Goal: Information Seeking & Learning: Understand process/instructions

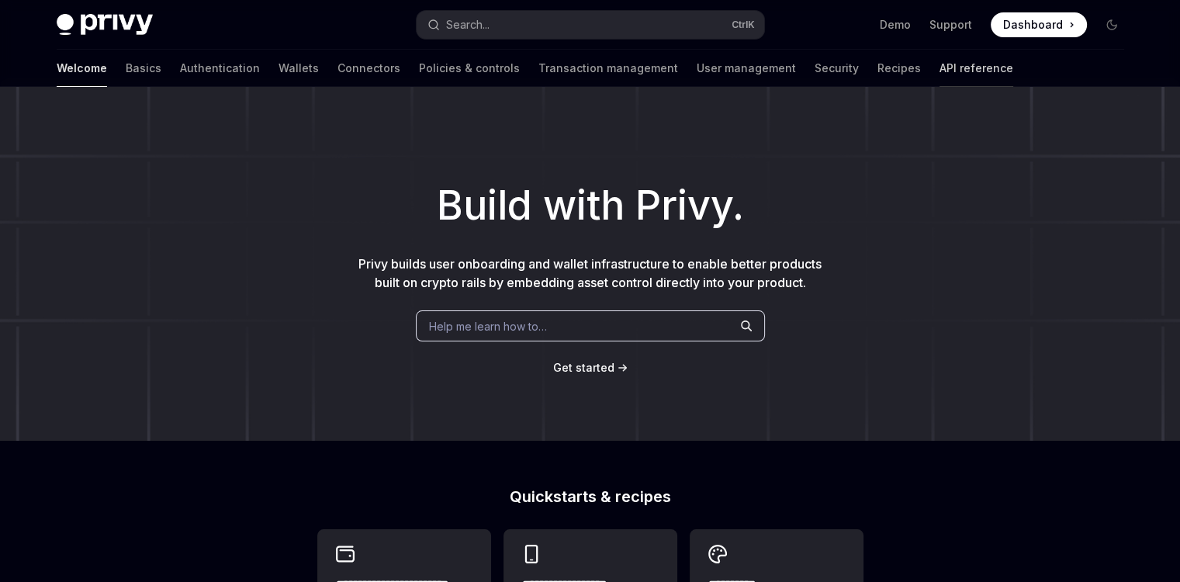
click at [940, 69] on link "API reference" at bounding box center [977, 68] width 74 height 37
type textarea "*"
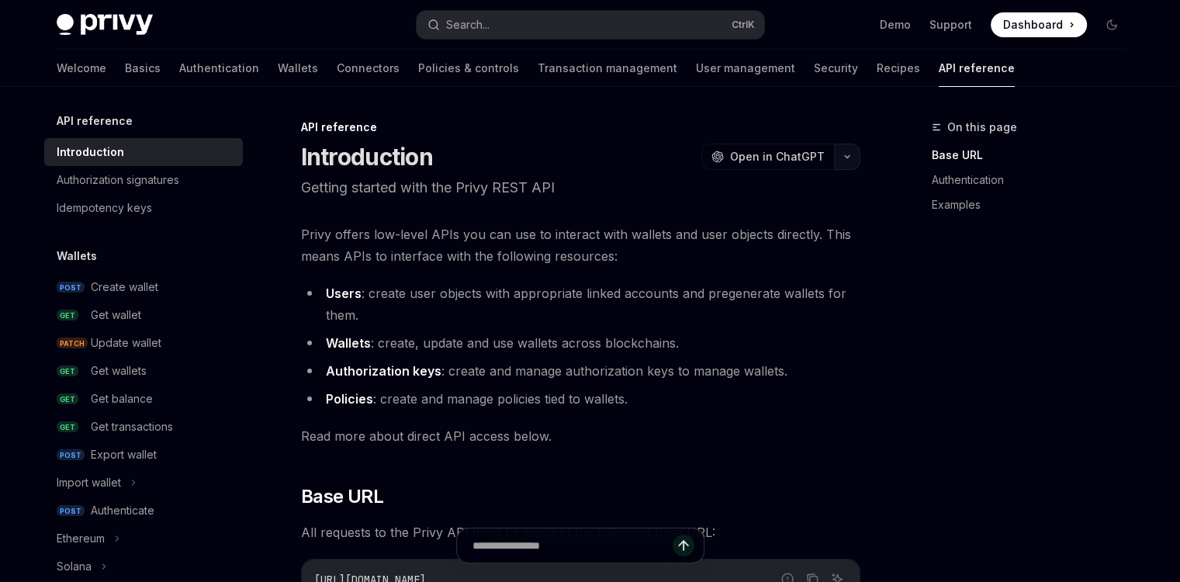
click at [855, 167] on button "button" at bounding box center [847, 157] width 26 height 26
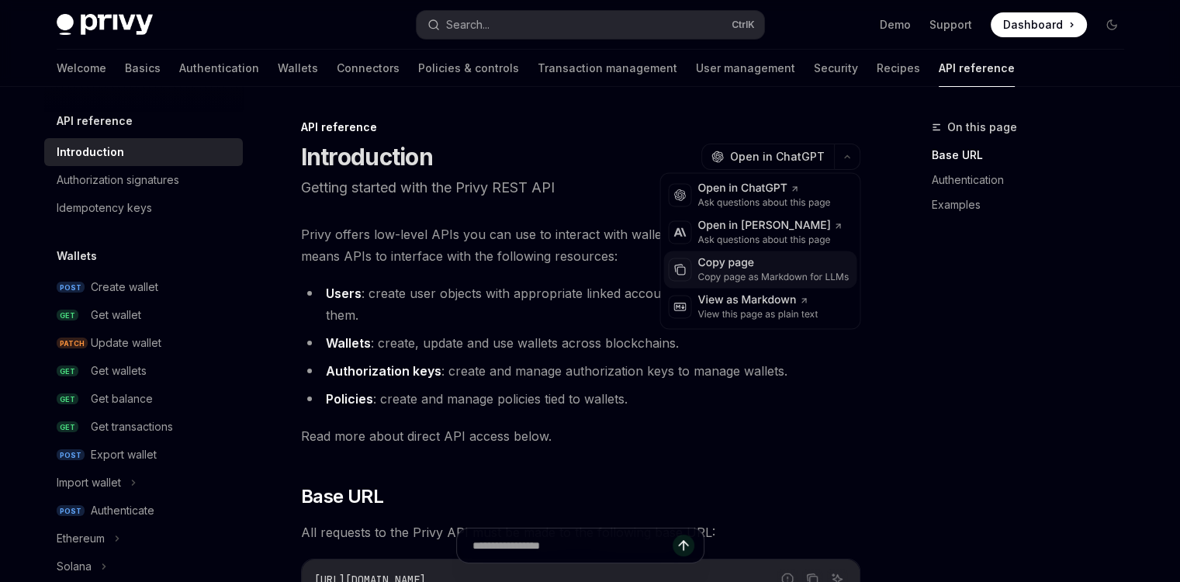
click at [737, 270] on div "Copy page" at bounding box center [773, 263] width 151 height 16
click at [845, 168] on button "button" at bounding box center [847, 157] width 26 height 26
click at [731, 314] on div "View this page as plain text" at bounding box center [758, 314] width 120 height 12
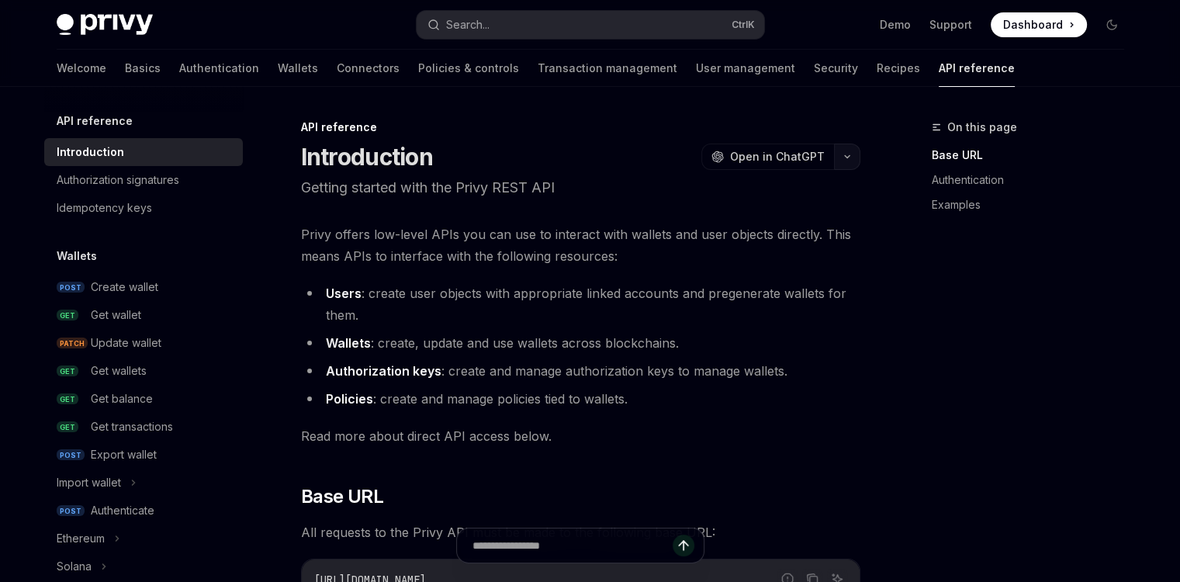
click at [847, 159] on icon "button" at bounding box center [847, 157] width 19 height 6
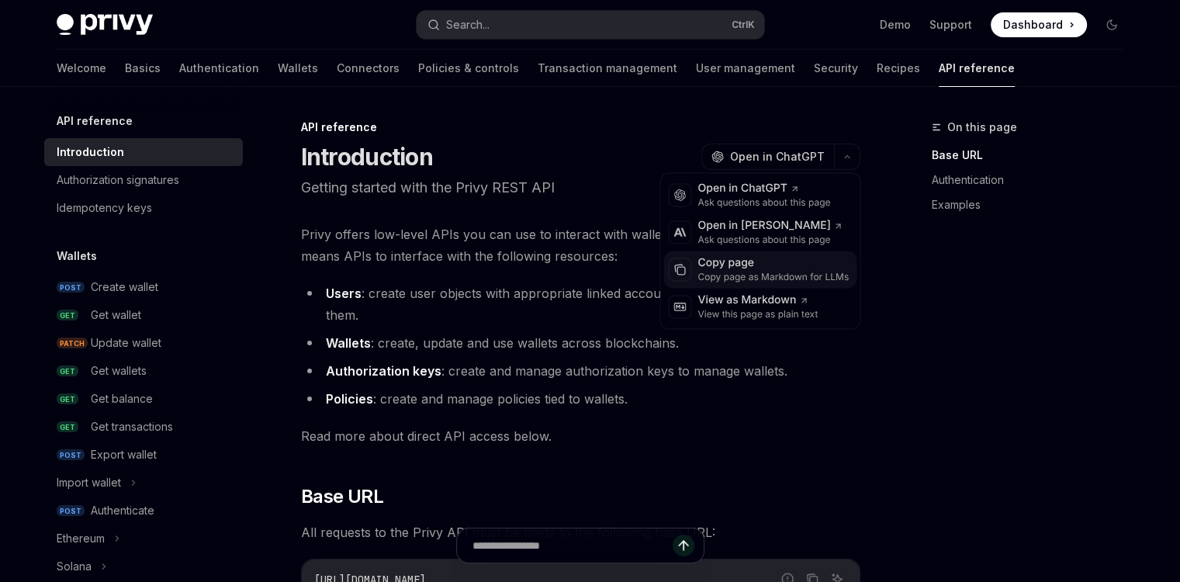
click at [722, 272] on div "Copy page as Markdown for LLMs" at bounding box center [773, 277] width 151 height 12
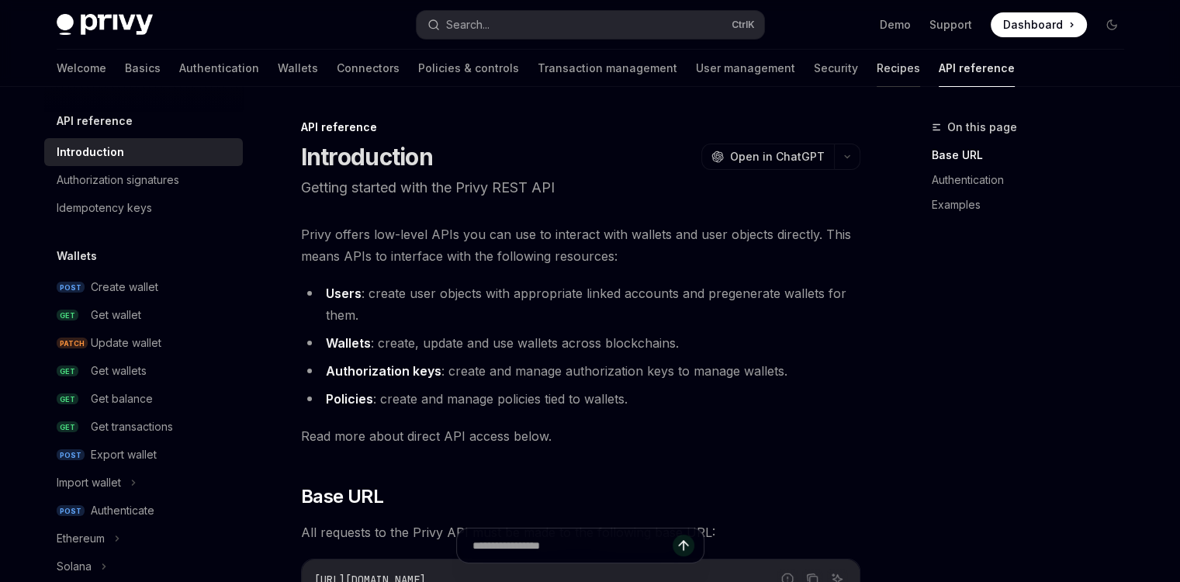
click at [877, 72] on link "Recipes" at bounding box center [898, 68] width 43 height 37
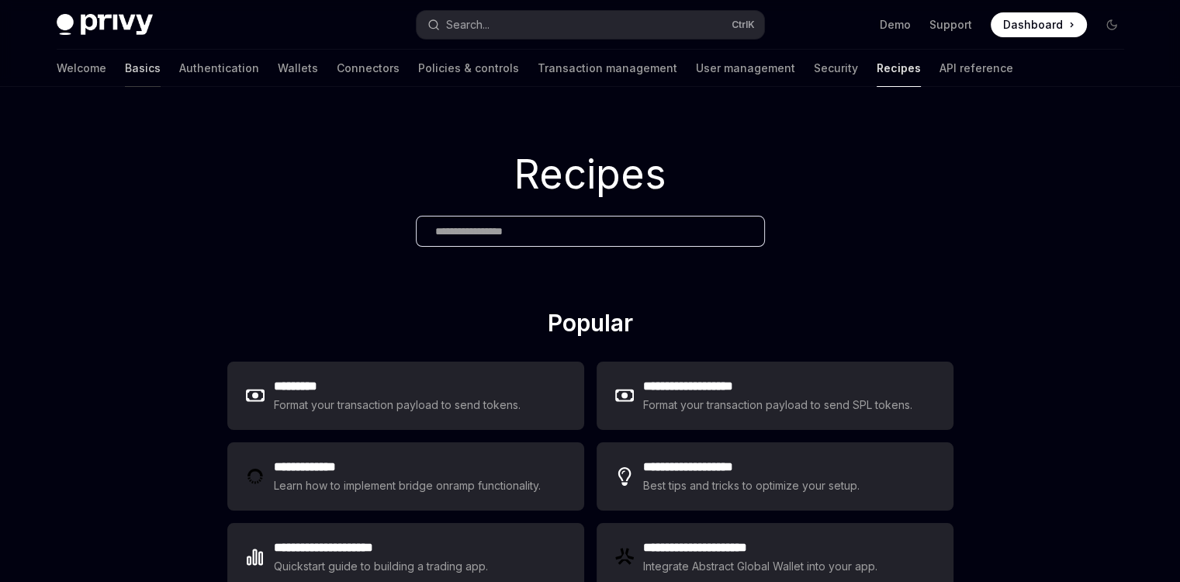
click at [125, 75] on link "Basics" at bounding box center [143, 68] width 36 height 37
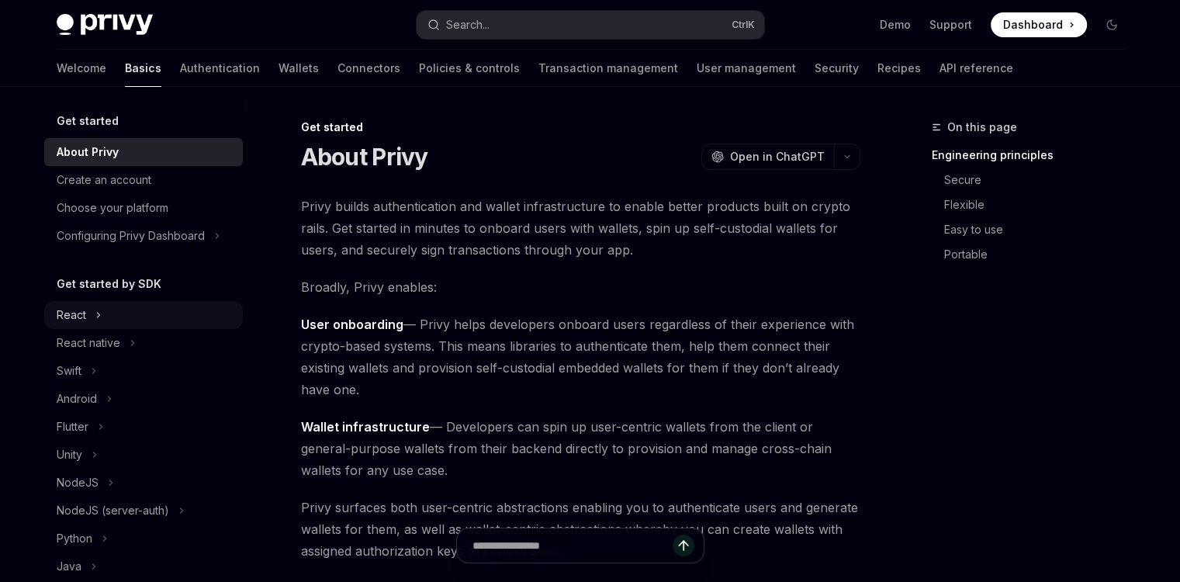
click at [92, 317] on div "React" at bounding box center [143, 315] width 199 height 28
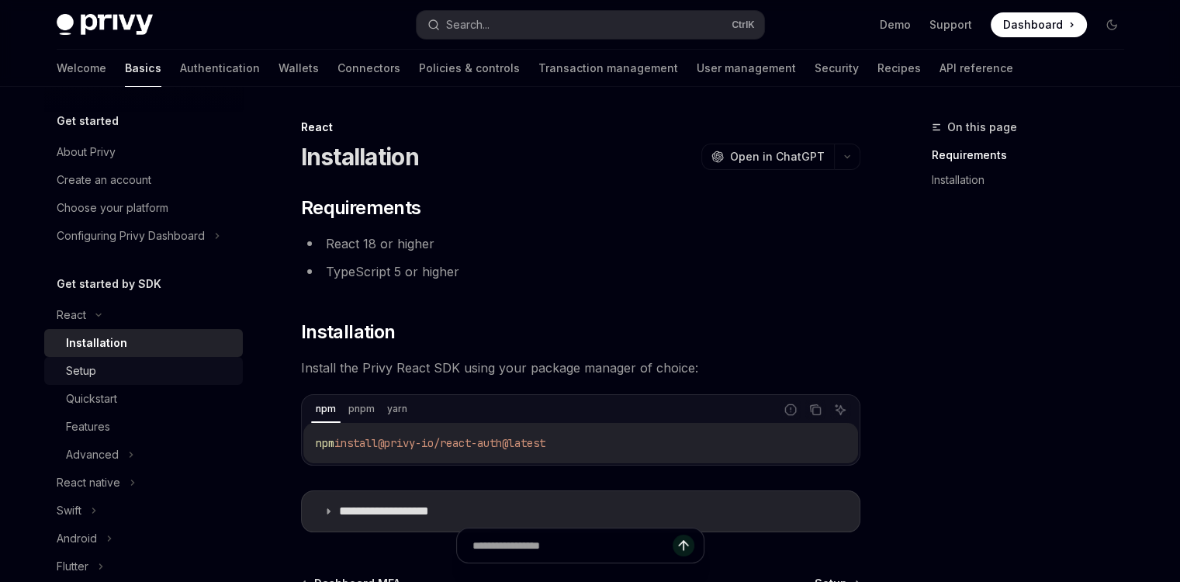
click at [80, 376] on div "Setup" at bounding box center [81, 371] width 30 height 19
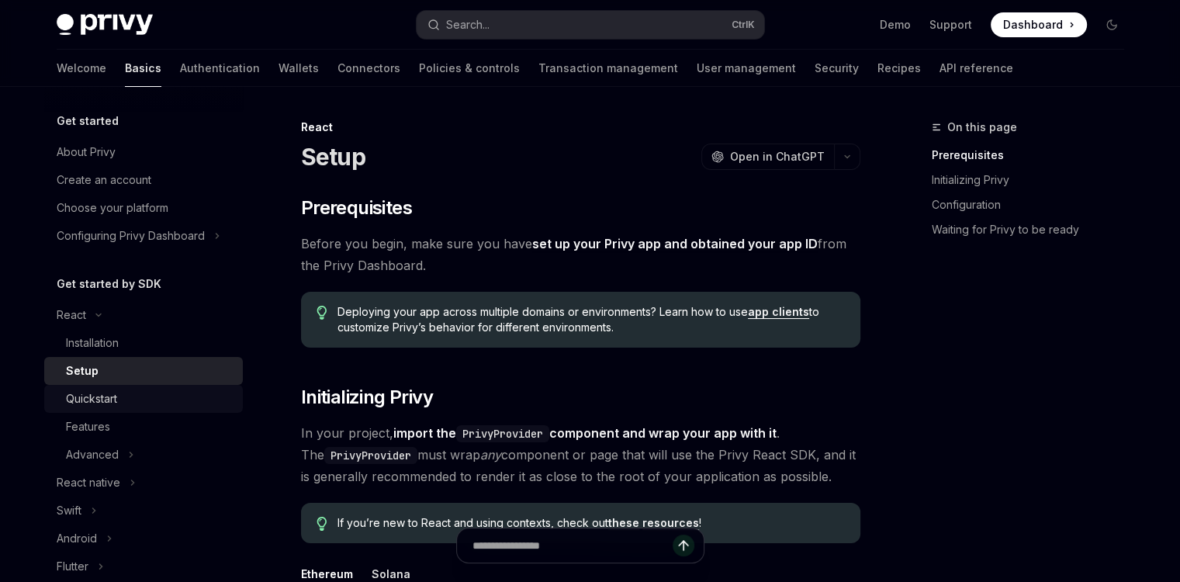
click at [112, 403] on div "Quickstart" at bounding box center [91, 399] width 51 height 19
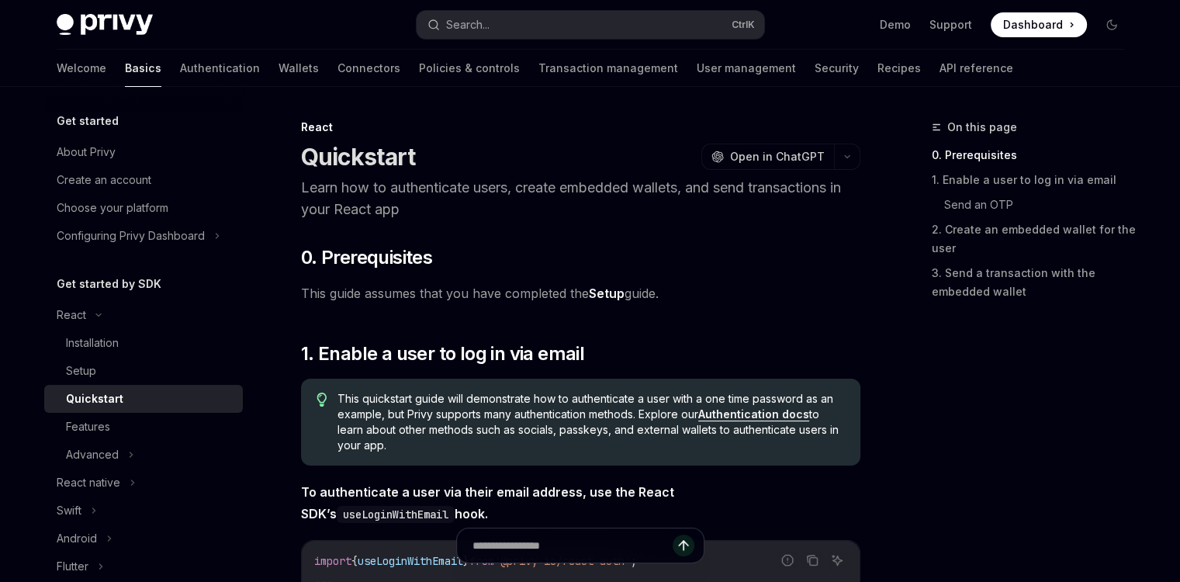
click at [99, 110] on div at bounding box center [143, 99] width 199 height 25
click at [125, 73] on link "Basics" at bounding box center [143, 68] width 36 height 37
type textarea "*"
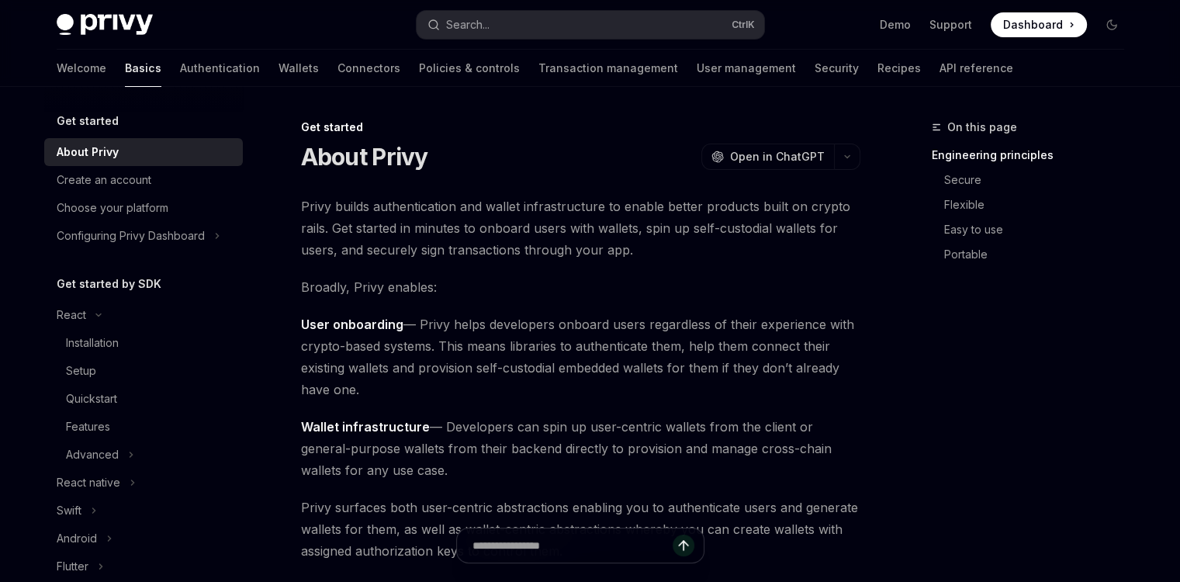
click at [365, 25] on div "Privy Docs home page" at bounding box center [231, 25] width 348 height 22
